Goal: Task Accomplishment & Management: Use online tool/utility

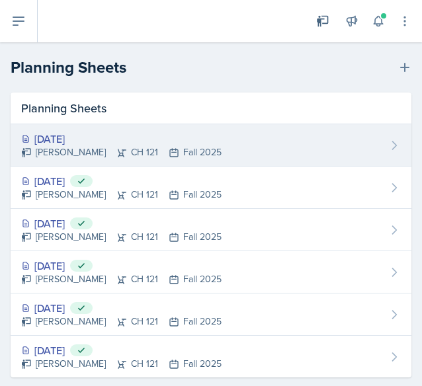
click at [102, 146] on div "[PERSON_NAME] CH 121 Fall 2025" at bounding box center [121, 153] width 200 height 14
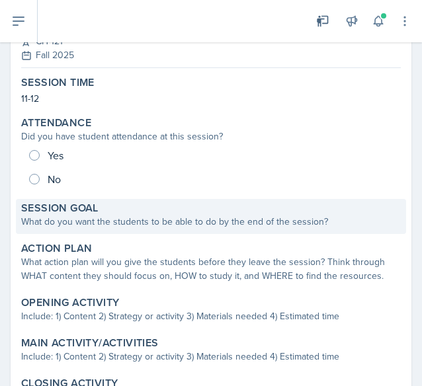
scroll to position [91, 0]
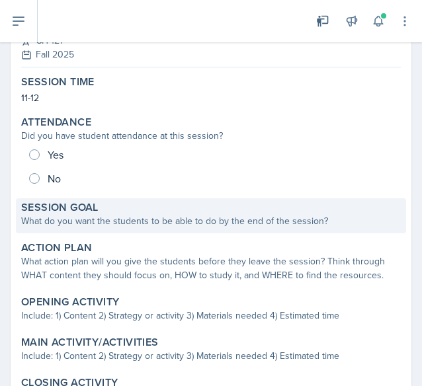
click at [118, 208] on div "Session Goal" at bounding box center [211, 207] width 380 height 13
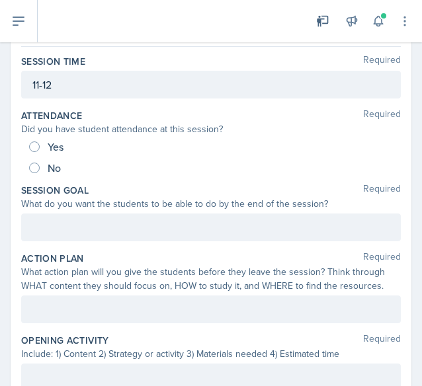
click at [127, 234] on div at bounding box center [211, 228] width 380 height 28
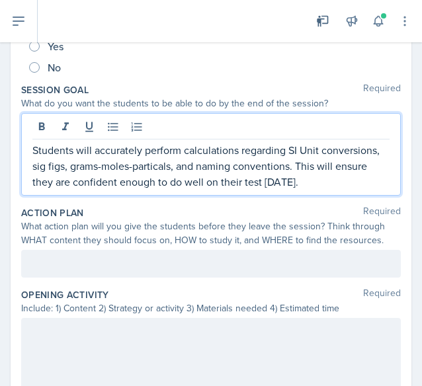
click at [93, 264] on p at bounding box center [210, 264] width 357 height 16
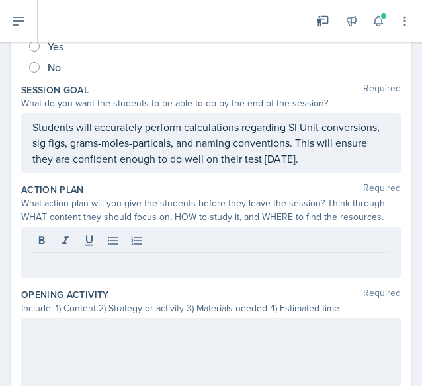
click at [49, 275] on div at bounding box center [211, 252] width 380 height 51
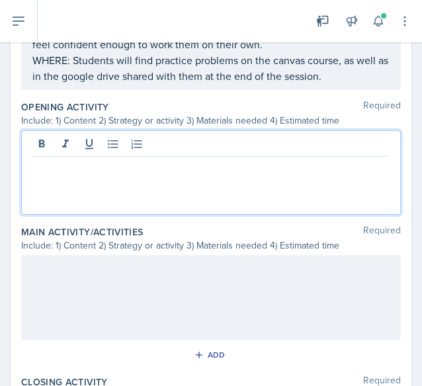
click at [106, 159] on p at bounding box center [210, 167] width 357 height 16
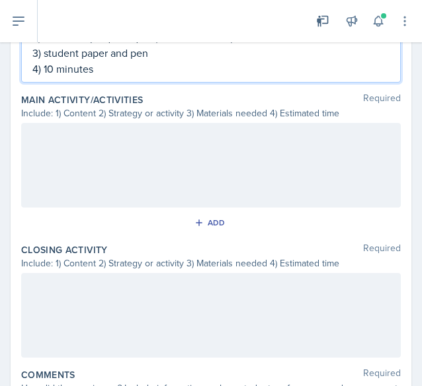
scroll to position [599, 0]
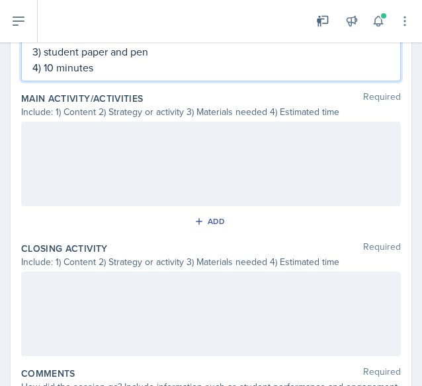
click at [56, 62] on p "4) 10 minutes" at bounding box center [210, 68] width 357 height 16
click at [53, 69] on p "4) 10 minutes" at bounding box center [210, 68] width 357 height 16
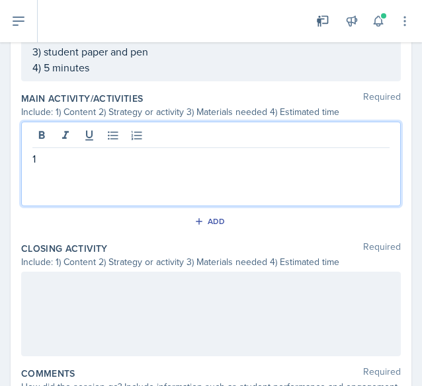
click at [48, 132] on div "1" at bounding box center [211, 164] width 380 height 85
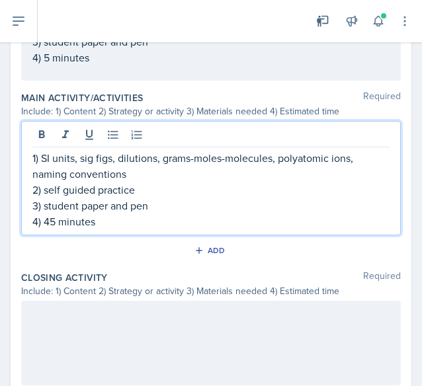
scroll to position [722, 0]
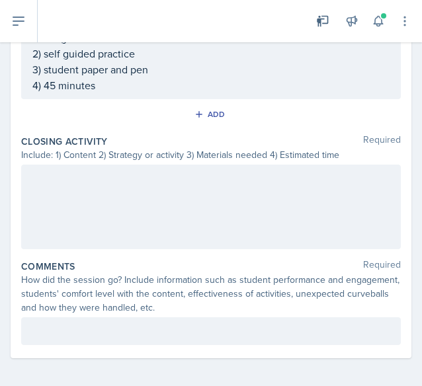
click at [46, 183] on div at bounding box center [211, 207] width 380 height 85
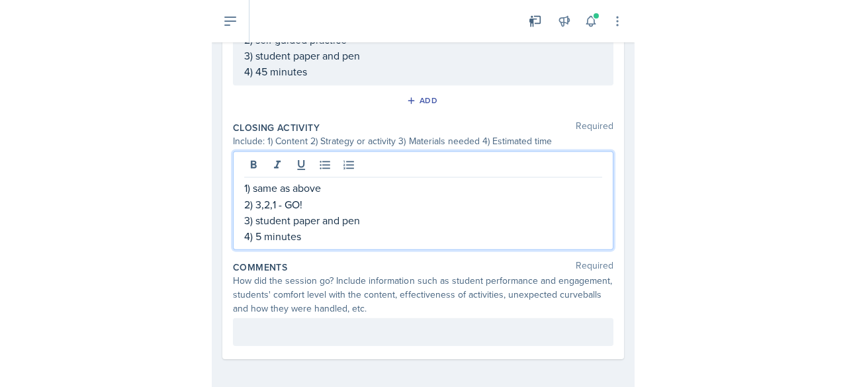
scroll to position [0, 0]
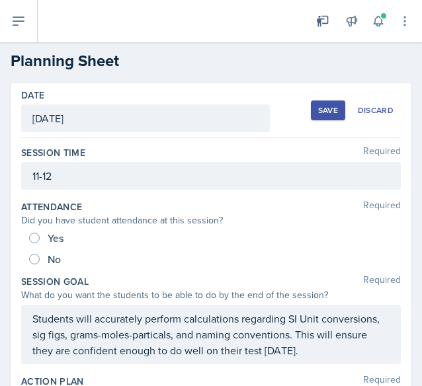
click at [318, 111] on div "Save" at bounding box center [328, 110] width 20 height 11
